Goal: Information Seeking & Learning: Learn about a topic

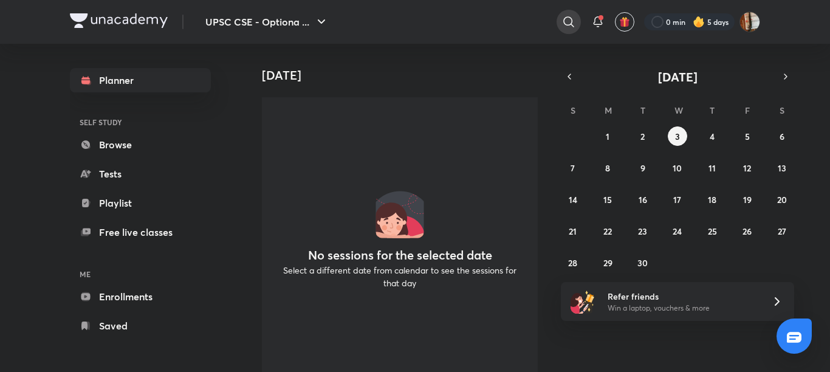
click at [568, 18] on icon at bounding box center [568, 22] width 15 height 15
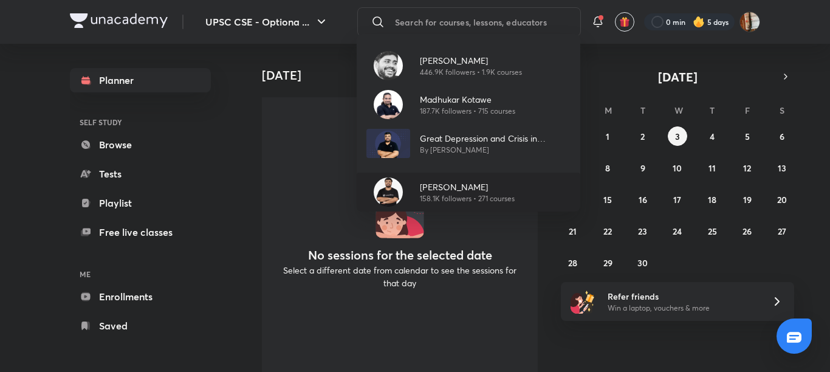
click at [434, 179] on div "Pratik Nayak 158.1K followers • 271 courses" at bounding box center [469, 192] width 224 height 39
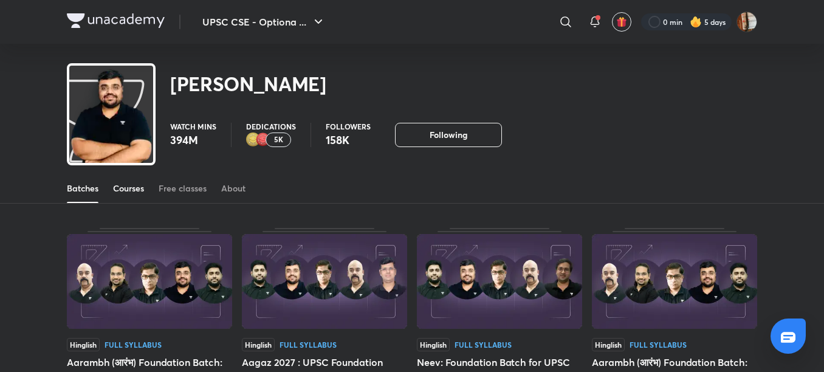
click at [122, 191] on div "Courses" at bounding box center [128, 188] width 31 height 12
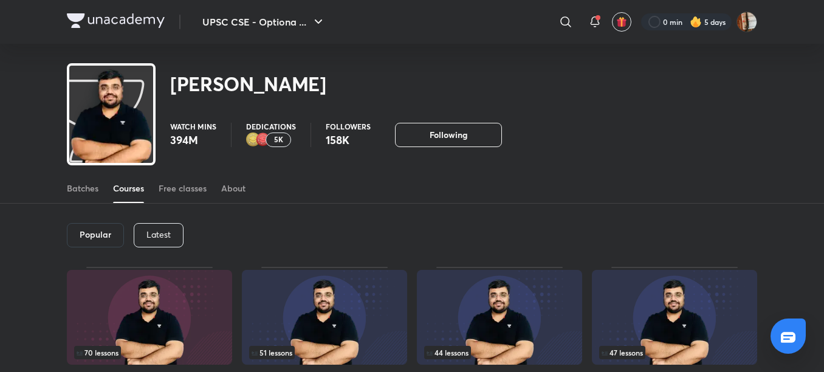
click at [170, 234] on p "Latest" at bounding box center [158, 235] width 24 height 10
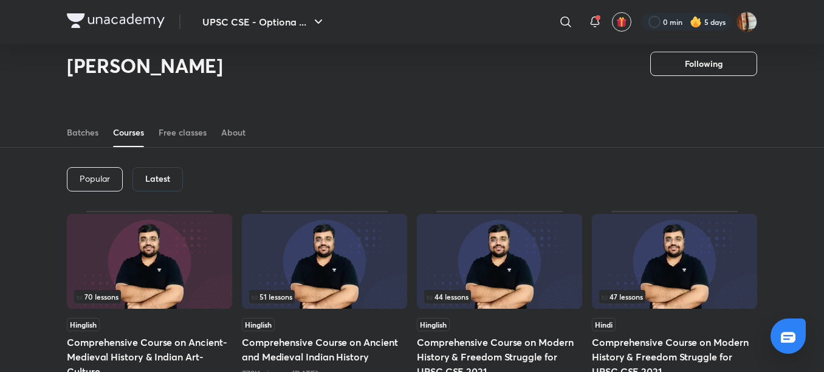
scroll to position [13, 0]
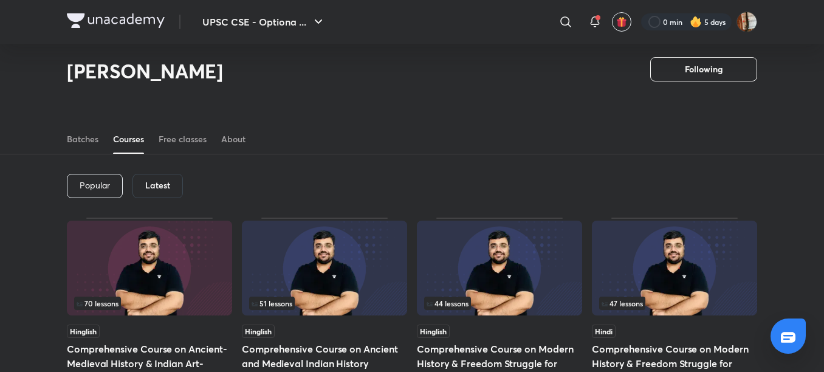
click at [154, 191] on div "Latest" at bounding box center [157, 186] width 50 height 24
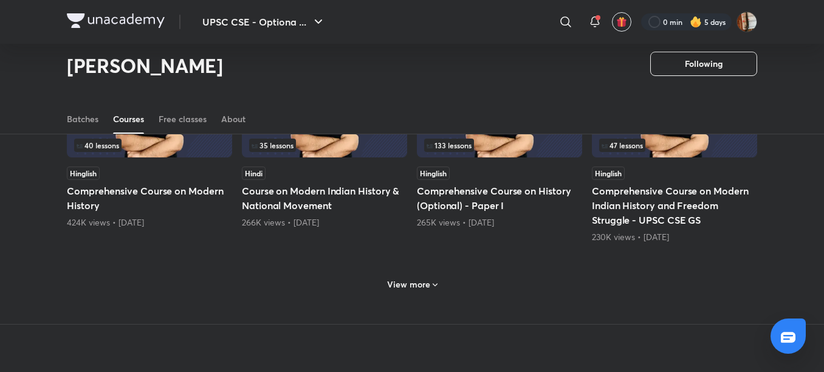
scroll to position [597, 0]
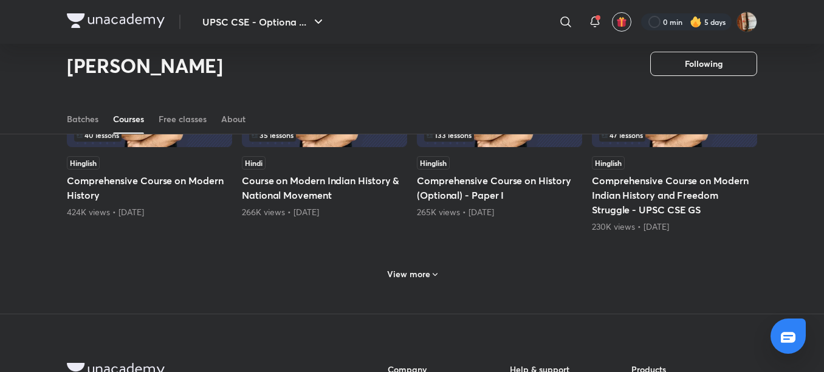
click at [427, 268] on h6 "View more" at bounding box center [408, 274] width 43 height 12
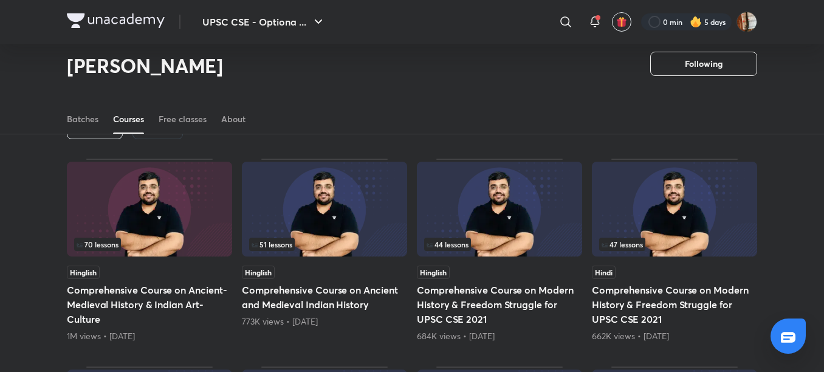
scroll to position [0, 0]
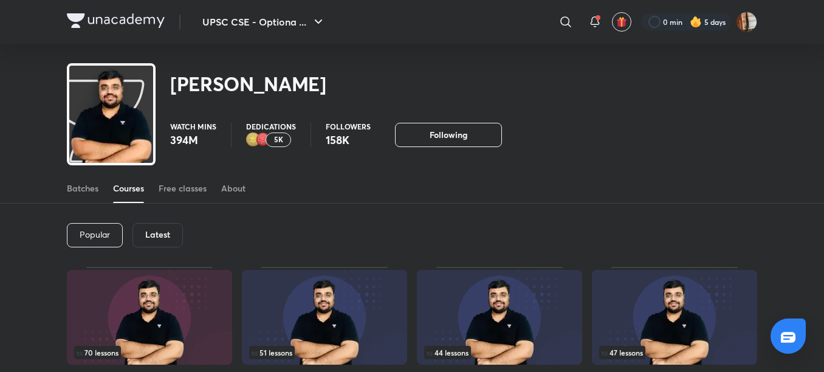
click at [155, 237] on h6 "Latest" at bounding box center [157, 235] width 25 height 10
click at [112, 229] on div "Popular" at bounding box center [95, 235] width 56 height 24
click at [153, 230] on p "Latest" at bounding box center [158, 235] width 24 height 10
click at [154, 236] on h6 "Latest" at bounding box center [157, 235] width 25 height 10
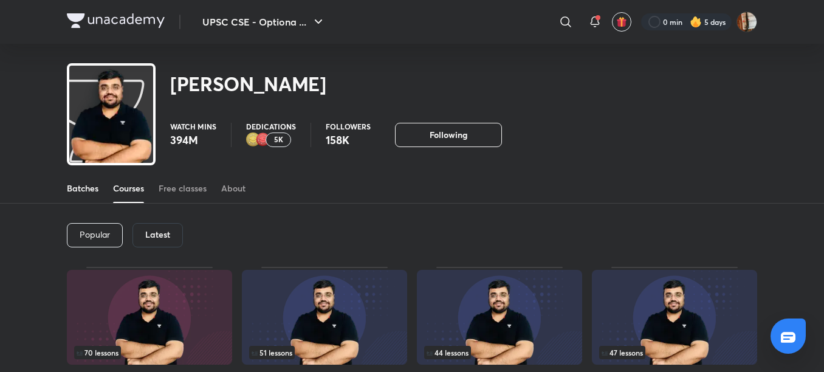
click at [88, 185] on div "Batches" at bounding box center [83, 188] width 32 height 12
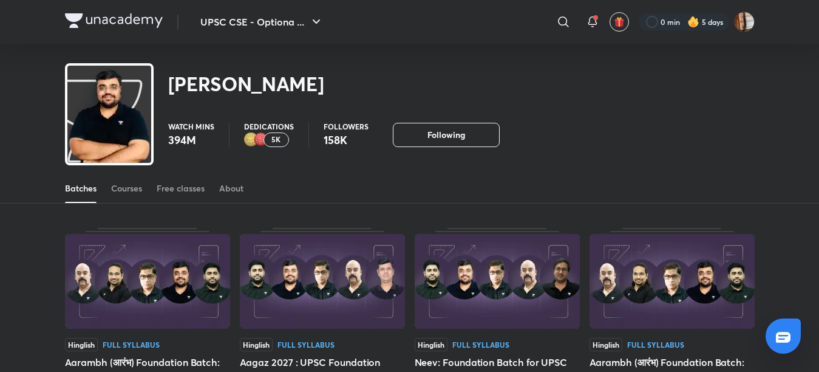
click at [128, 189] on div "Courses" at bounding box center [126, 188] width 31 height 12
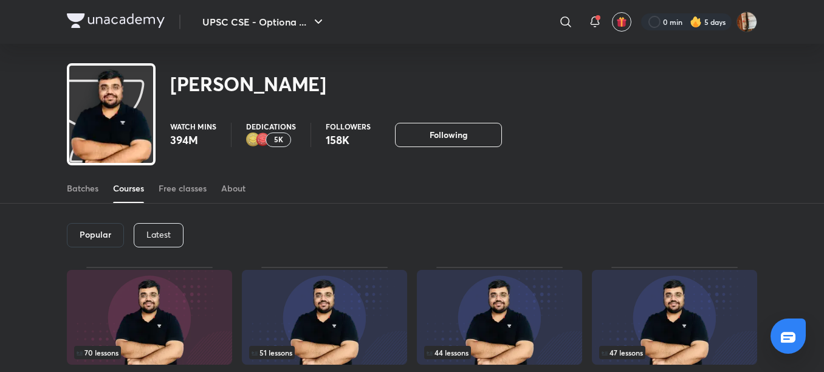
click at [164, 231] on p "Latest" at bounding box center [158, 235] width 24 height 10
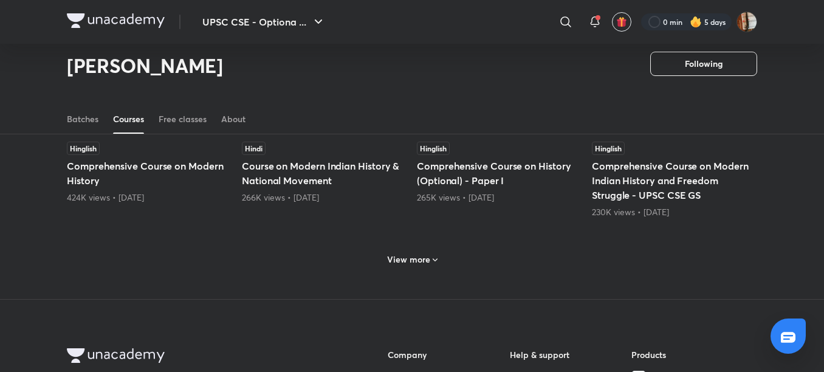
scroll to position [624, 0]
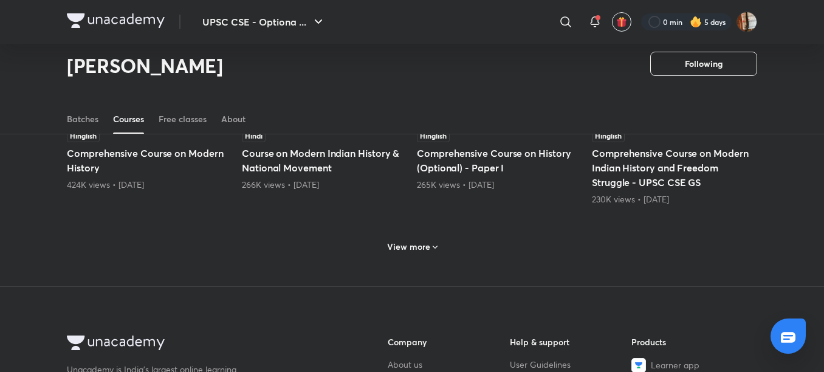
click at [427, 246] on h6 "View more" at bounding box center [408, 247] width 43 height 12
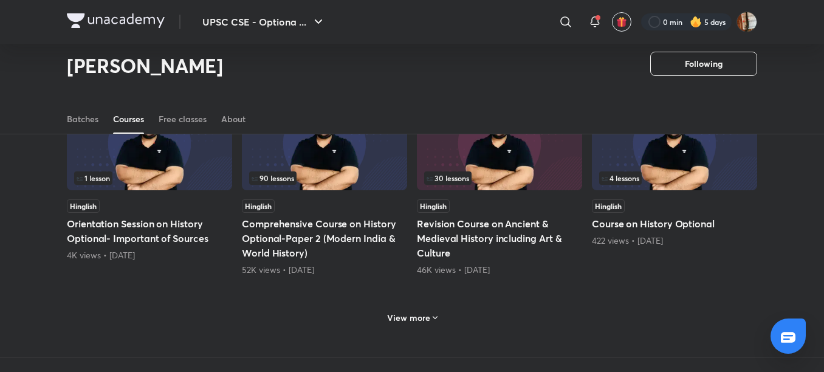
scroll to position [1197, 0]
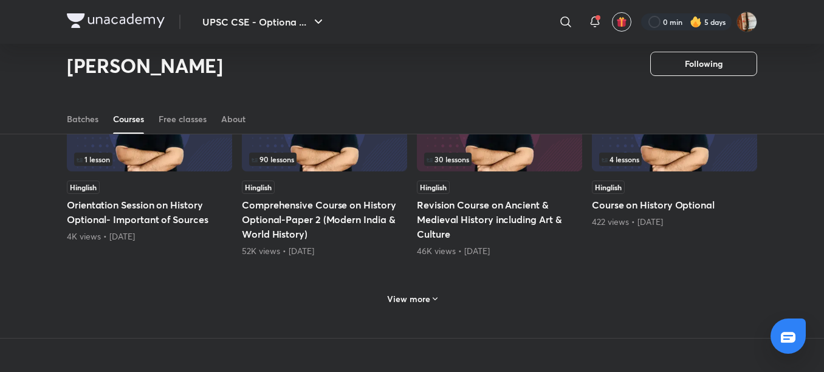
click at [414, 293] on h6 "View more" at bounding box center [408, 299] width 43 height 12
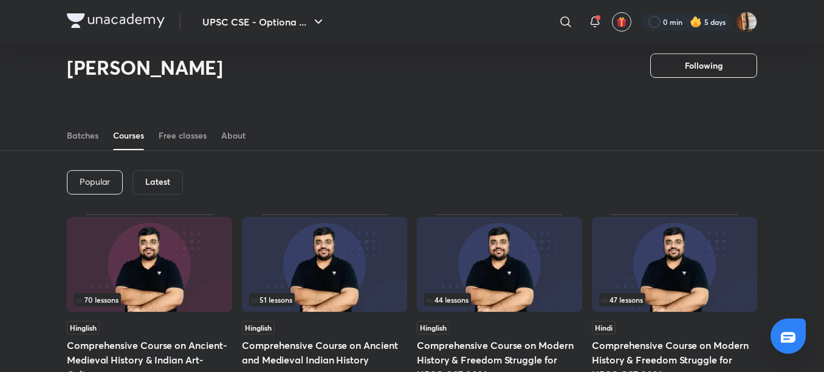
scroll to position [0, 0]
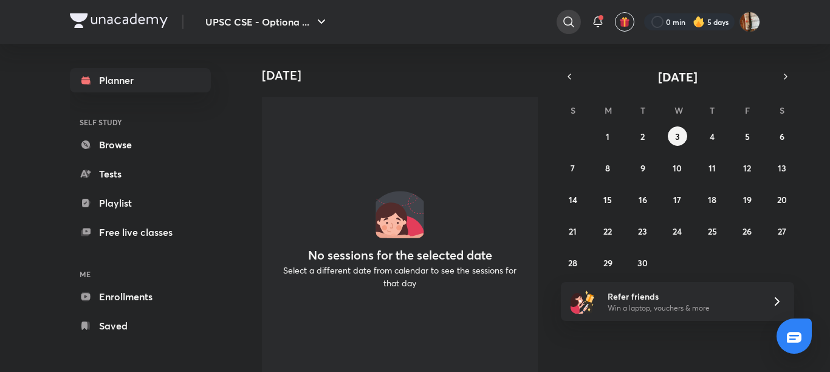
click at [565, 21] on icon at bounding box center [568, 22] width 15 height 15
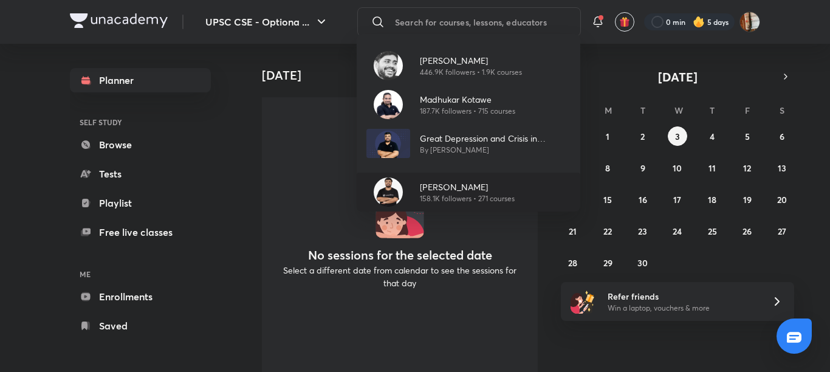
click at [432, 179] on div "Pratik Nayak 158.1K followers • 271 courses" at bounding box center [469, 192] width 224 height 39
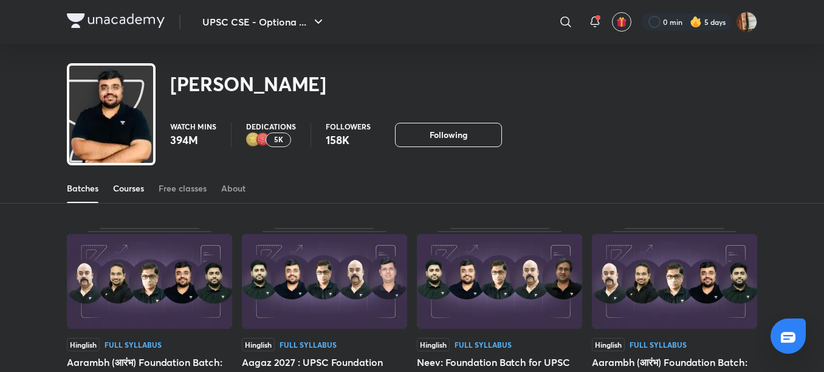
click at [138, 190] on div "Courses" at bounding box center [128, 188] width 31 height 12
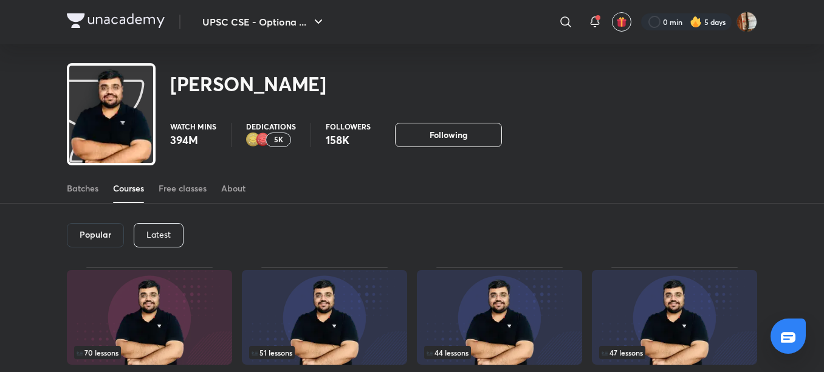
drag, startPoint x: 165, startPoint y: 225, endPoint x: 527, endPoint y: 135, distance: 373.7
click at [165, 225] on div "Latest" at bounding box center [159, 235] width 50 height 24
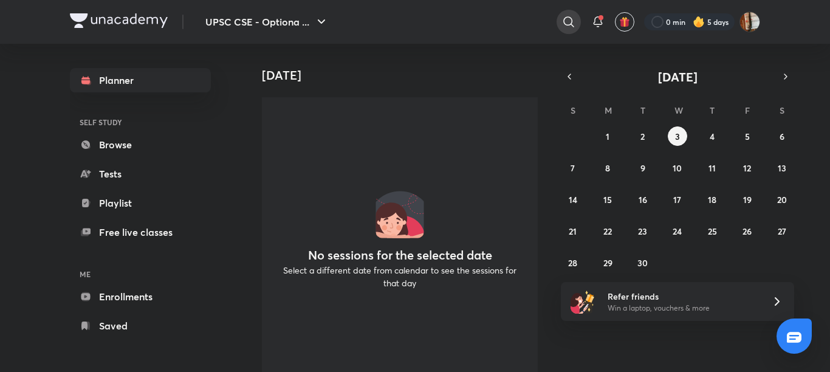
click at [565, 21] on icon at bounding box center [568, 22] width 15 height 15
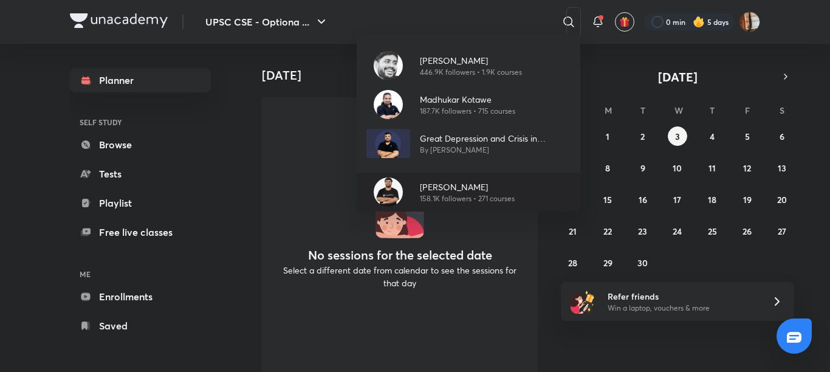
click at [437, 183] on p "[PERSON_NAME]" at bounding box center [467, 186] width 95 height 13
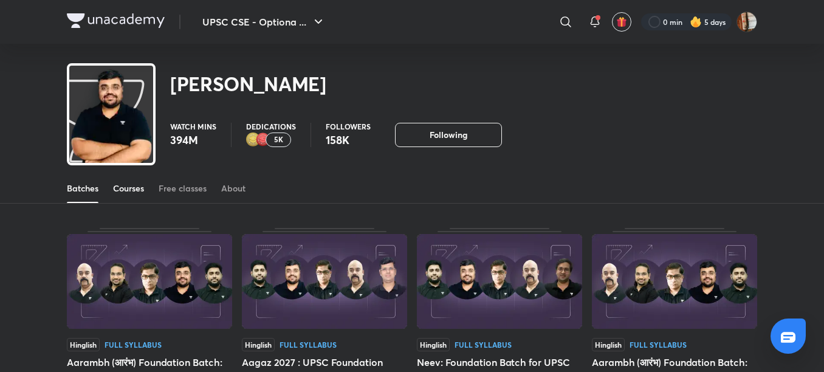
click at [132, 187] on div "Courses" at bounding box center [128, 188] width 31 height 12
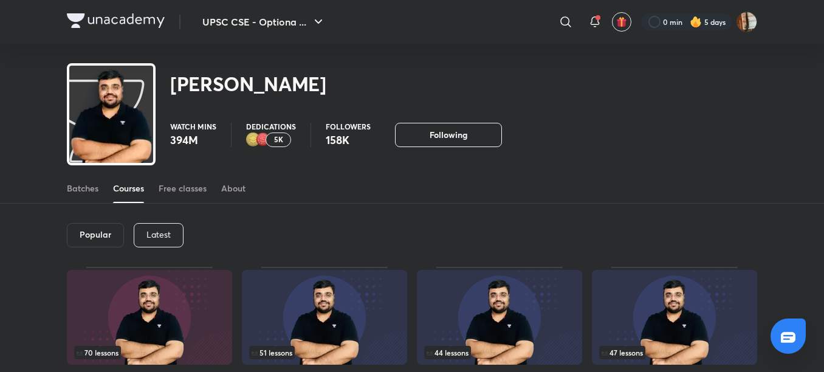
click at [159, 228] on div "Latest" at bounding box center [159, 235] width 50 height 24
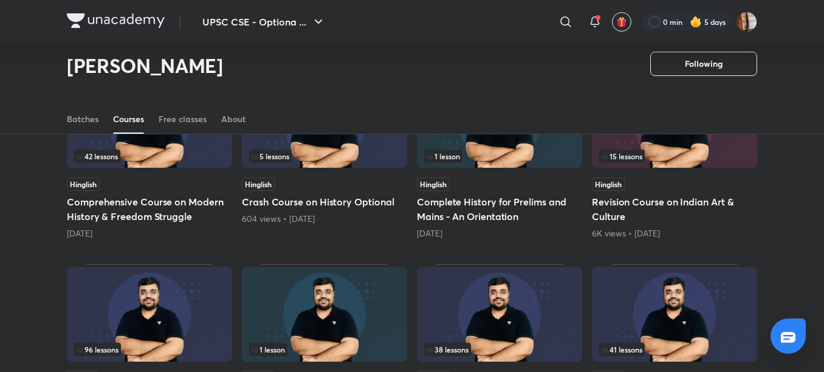
scroll to position [358, 0]
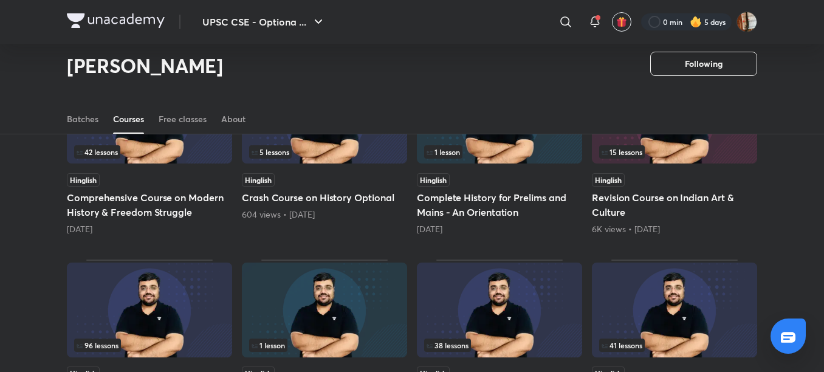
click at [166, 343] on div "96 lessons" at bounding box center [149, 344] width 151 height 13
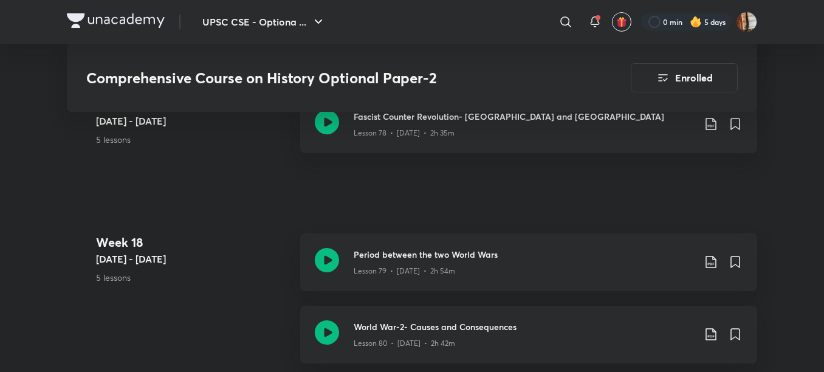
scroll to position [7349, 0]
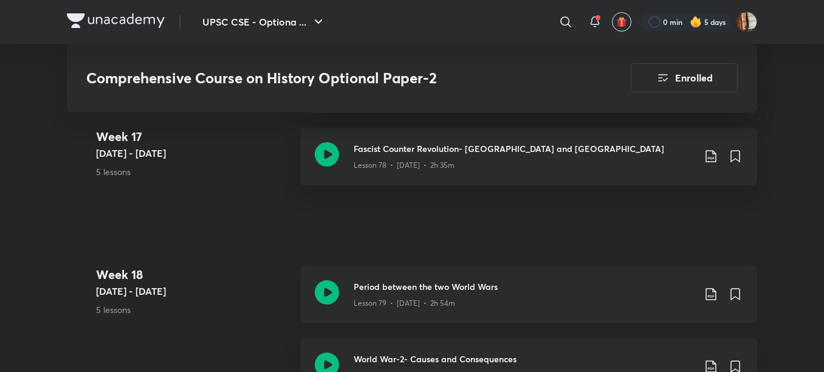
click at [433, 280] on h3 "Period between the two World Wars" at bounding box center [524, 286] width 340 height 13
